Goal: Check status

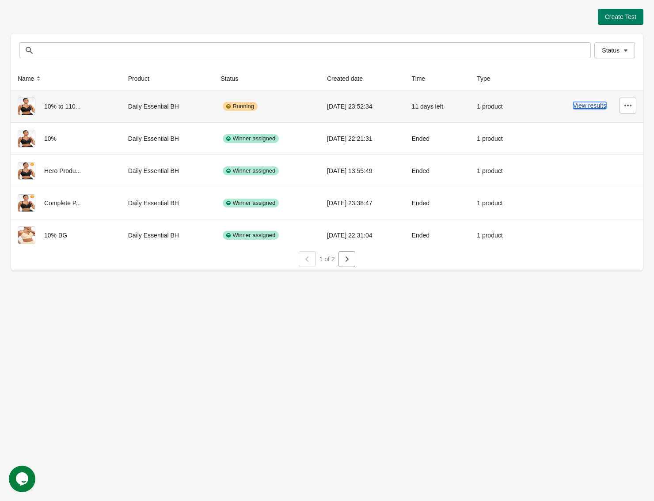
click at [587, 108] on button "View results" at bounding box center [589, 105] width 33 height 7
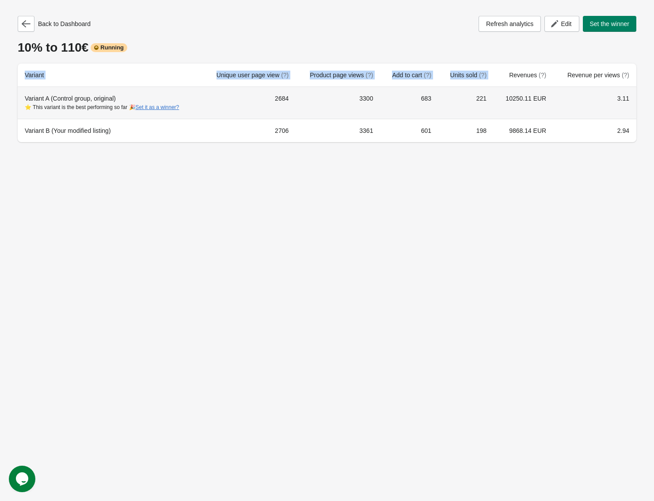
drag, startPoint x: 536, startPoint y: 63, endPoint x: 535, endPoint y: 52, distance: 11.1
click at [537, 54] on div "Back to Dashboard Refresh analytics Edit Set the winner 10% to 110€ Running Var…" at bounding box center [327, 79] width 619 height 126
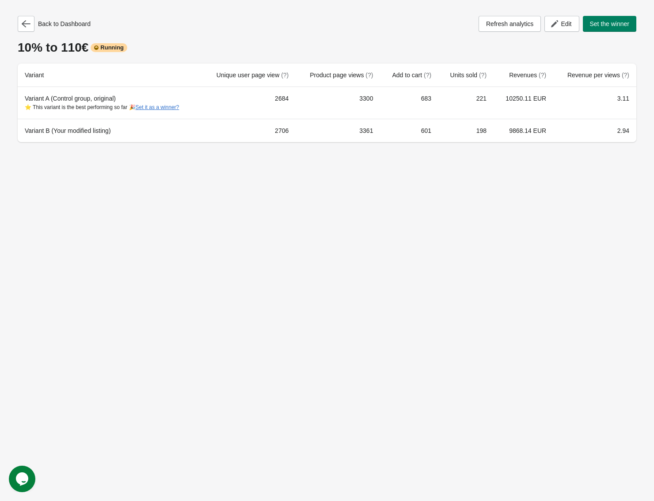
click at [628, 194] on div "Back to Dashboard Refresh analytics Edit Set the winner 10% to 110€ Running Var…" at bounding box center [327, 250] width 654 height 501
click at [37, 30] on div "Back to Dashboard" at bounding box center [54, 24] width 73 height 16
click at [22, 23] on icon "button" at bounding box center [26, 23] width 9 height 7
